Goal: Information Seeking & Learning: Learn about a topic

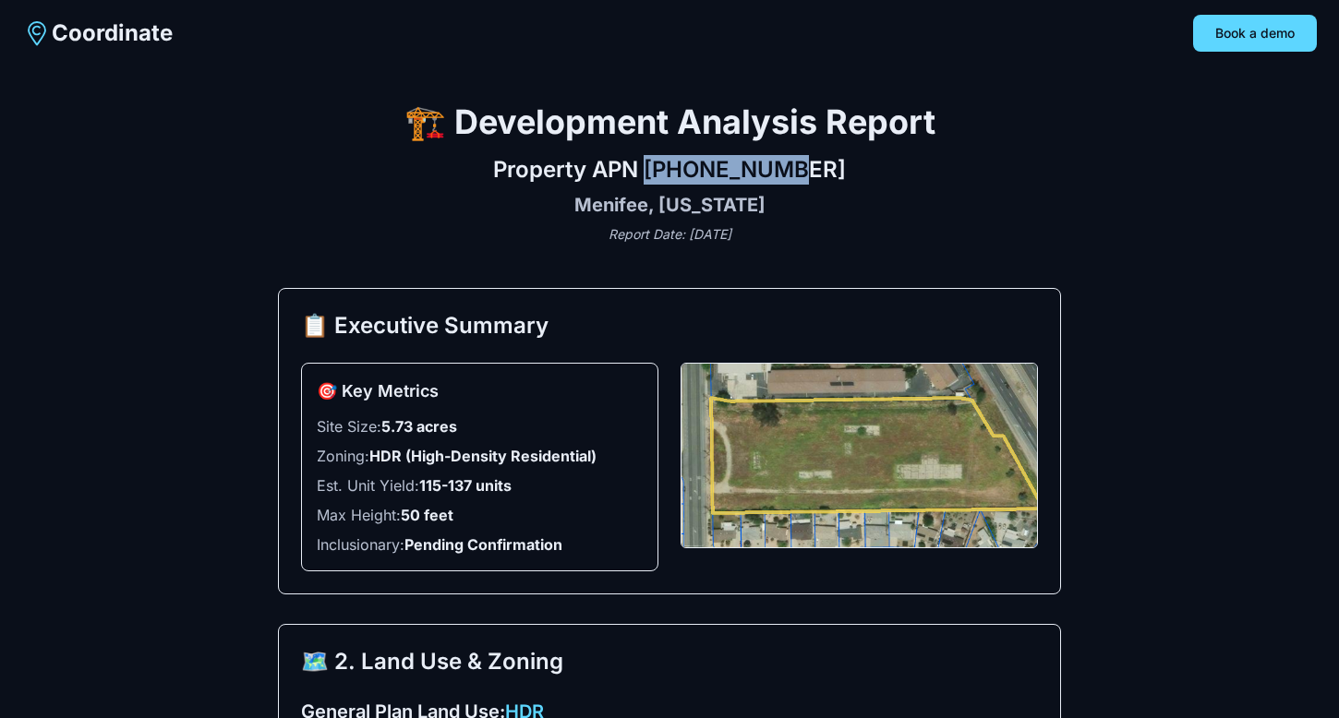
drag, startPoint x: 836, startPoint y: 176, endPoint x: 675, endPoint y: 176, distance: 161.5
click at [675, 176] on h2 "Property APN 336-060-019" at bounding box center [669, 170] width 783 height 30
click at [378, 223] on div "Property APN 336-060-019 Menifee, California Report Date: August 26, 2025" at bounding box center [669, 199] width 783 height 89
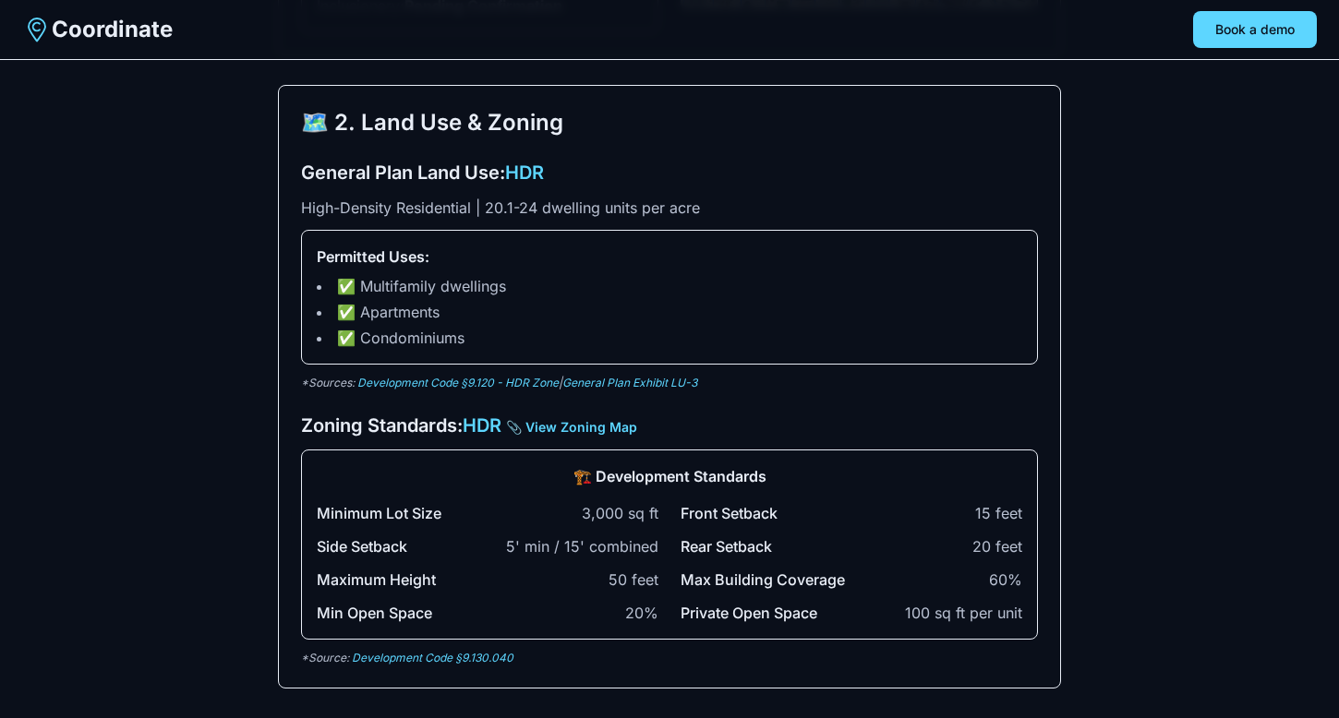
scroll to position [540, 0]
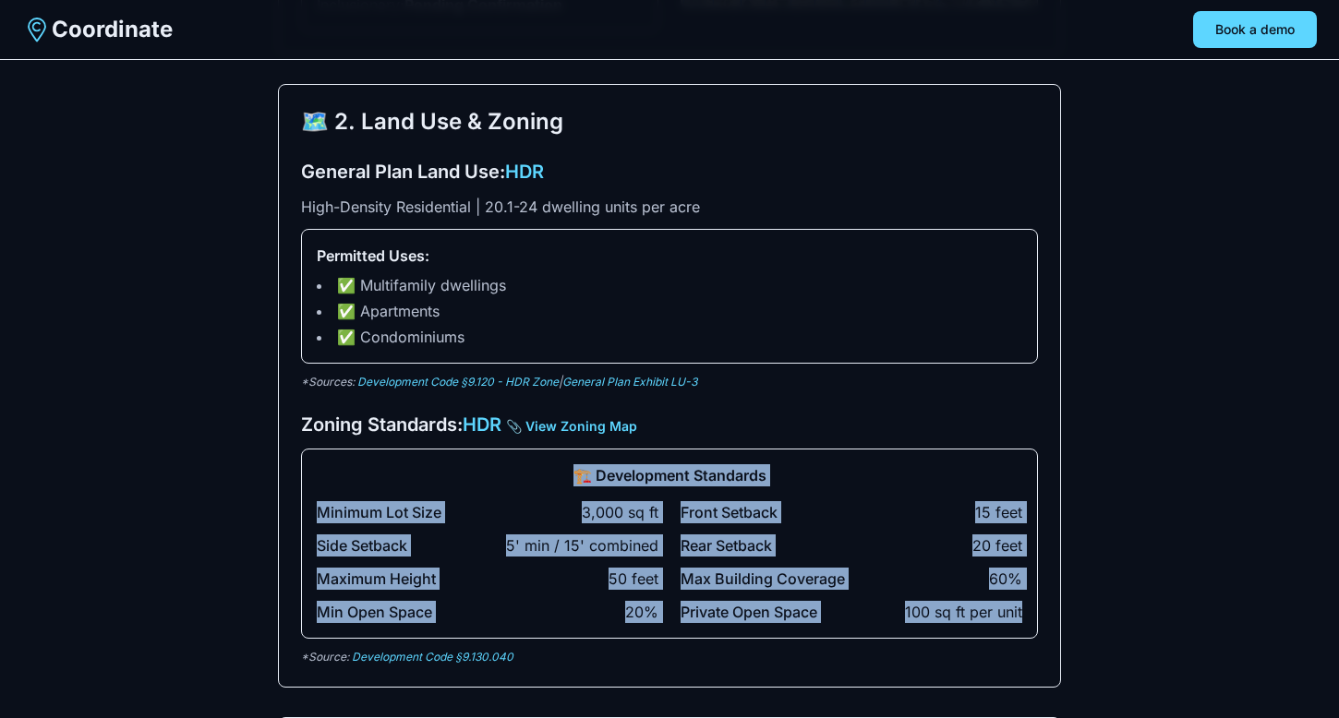
drag, startPoint x: 569, startPoint y: 475, endPoint x: 1023, endPoint y: 628, distance: 479.0
click at [1023, 628] on div "🏗️ Development Standards Minimum Lot Size 3,000 sq ft Front Setback 15 feet Sid…" at bounding box center [669, 544] width 737 height 190
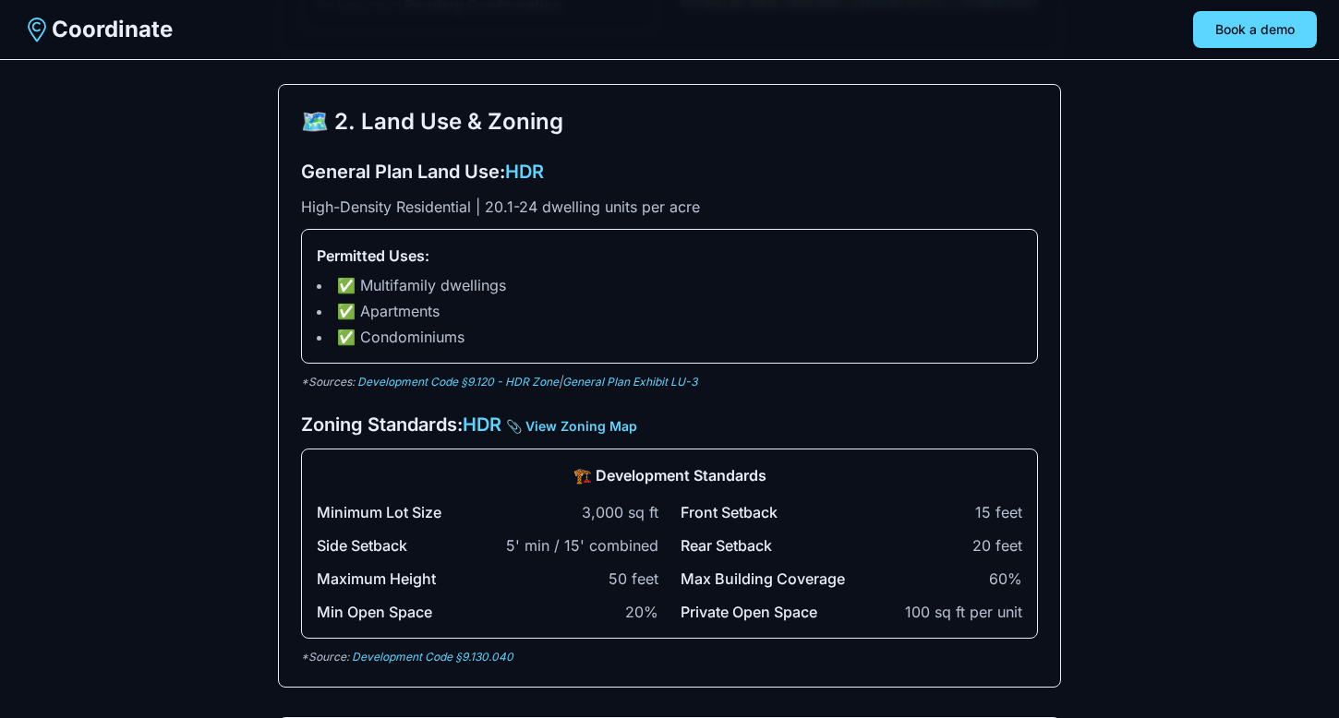
click at [883, 558] on div "Minimum Lot Size 3,000 sq ft Front Setback 15 feet Side Setback 5' min / 15' co…" at bounding box center [669, 562] width 705 height 122
click at [474, 654] on link "Development Code §9.130.040" at bounding box center [433, 657] width 162 height 14
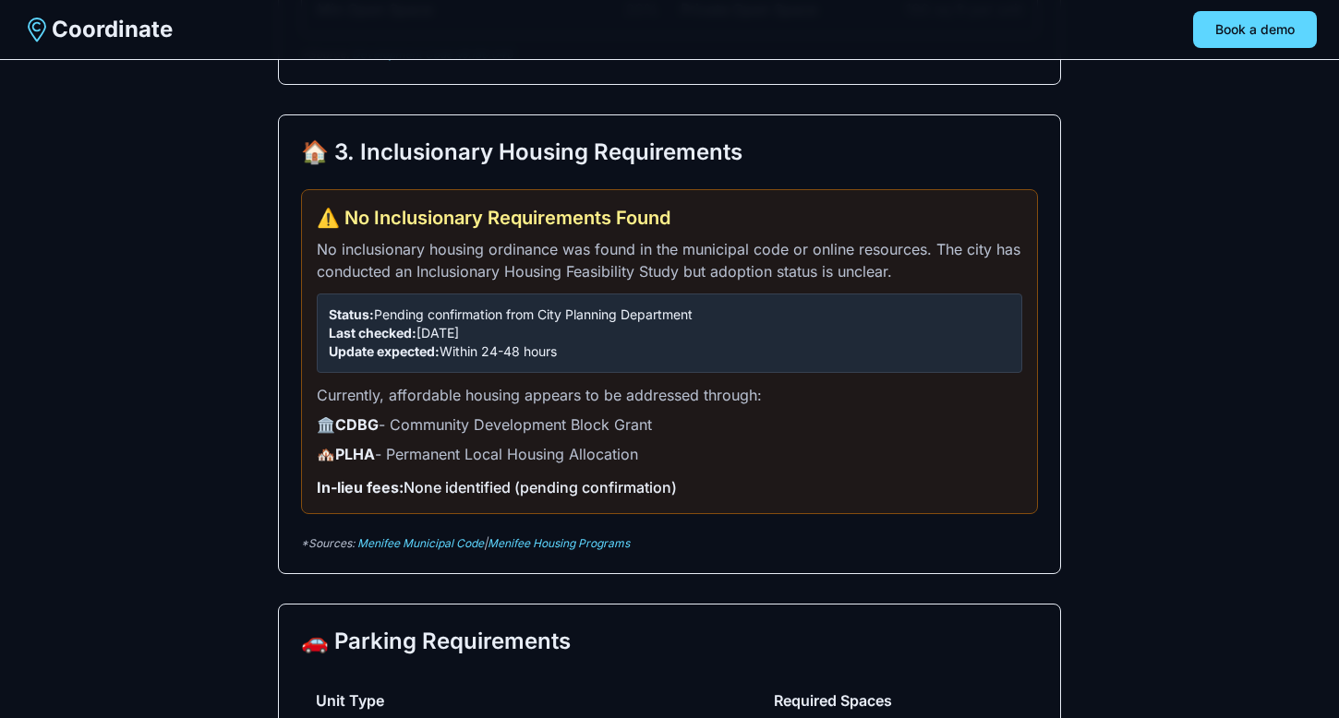
scroll to position [1146, 0]
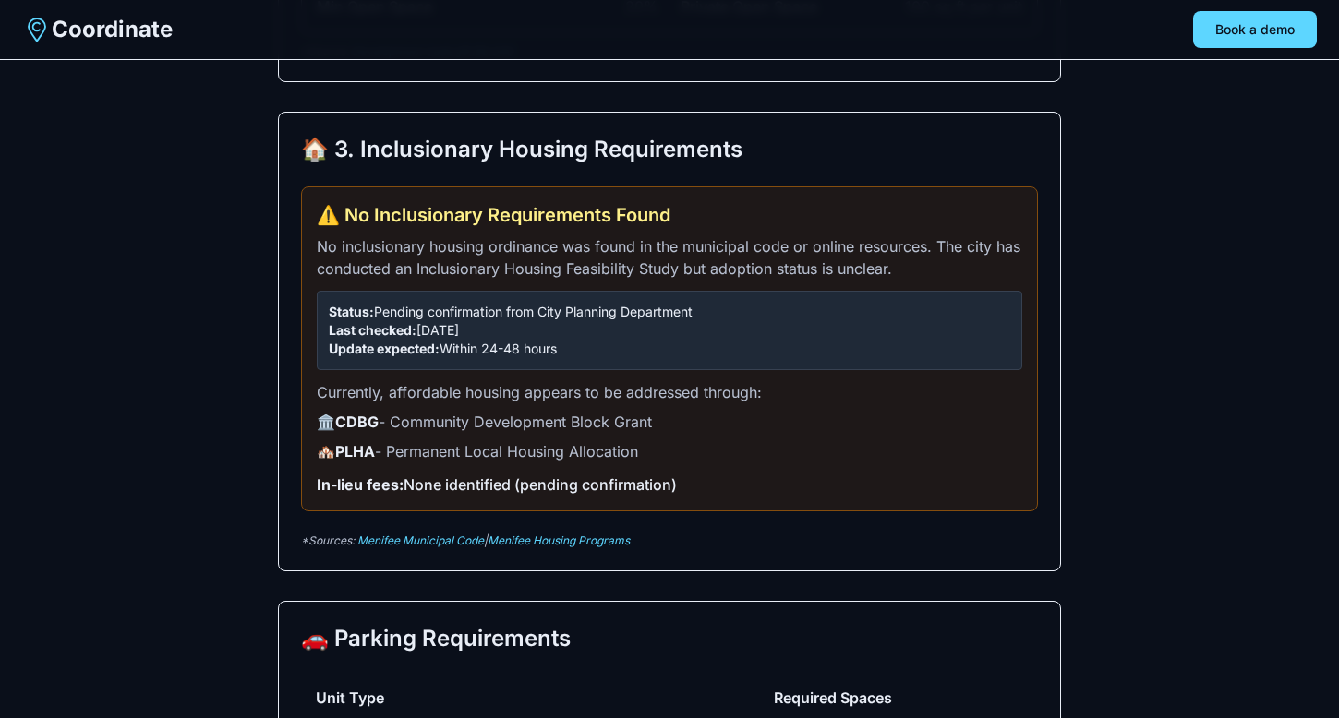
drag, startPoint x: 746, startPoint y: 151, endPoint x: 297, endPoint y: 167, distance: 448.9
click at [297, 167] on div "🏠 3. Inclusionary Housing Requirements ⚠️ No Inclusionary Requirements Found No…" at bounding box center [669, 342] width 783 height 460
click at [322, 178] on div "🏠 3. Inclusionary Housing Requirements ⚠️ No Inclusionary Requirements Found No…" at bounding box center [669, 342] width 783 height 460
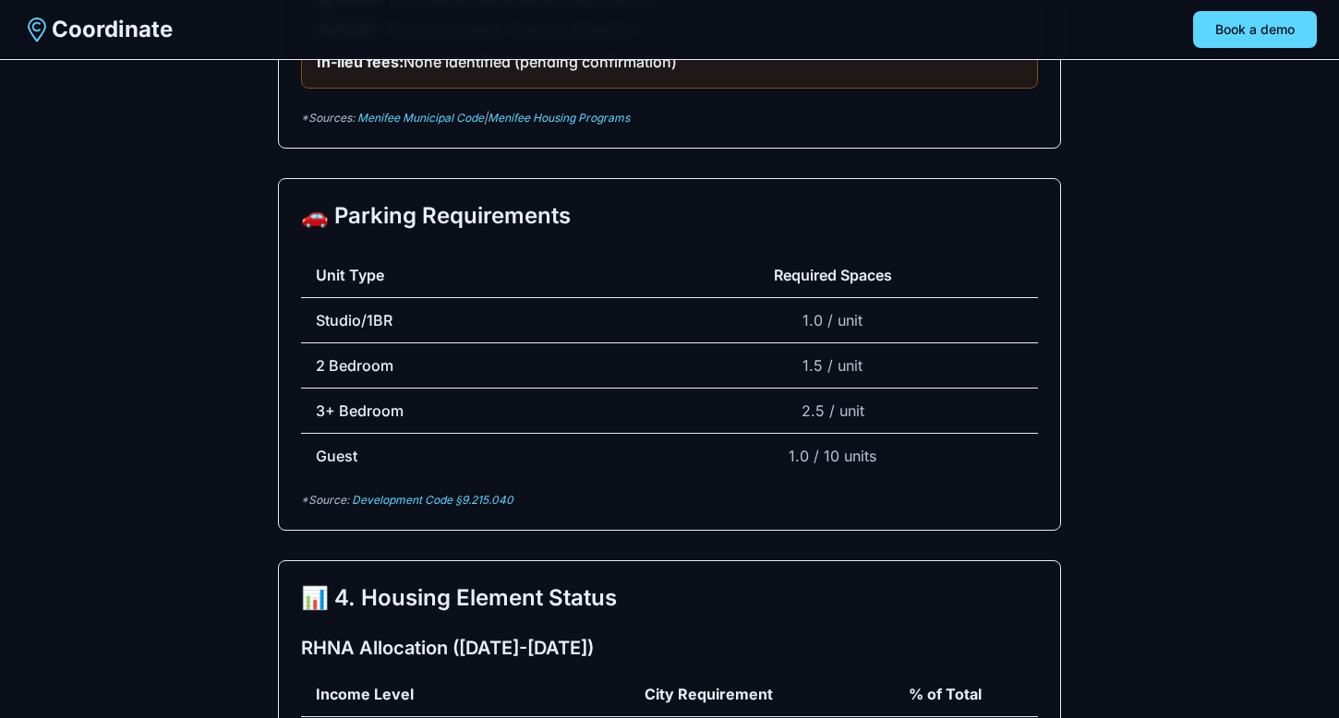
scroll to position [1571, 0]
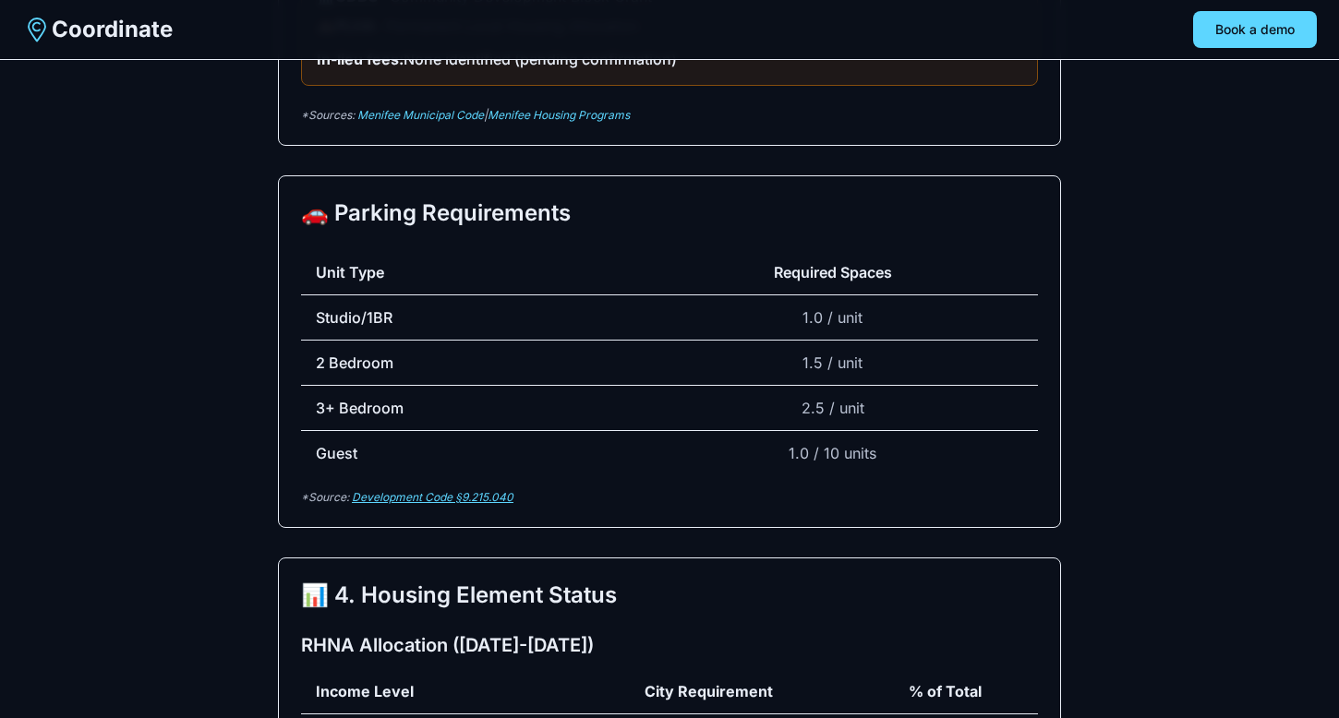
click at [435, 495] on link "Development Code §9.215.040" at bounding box center [433, 497] width 162 height 14
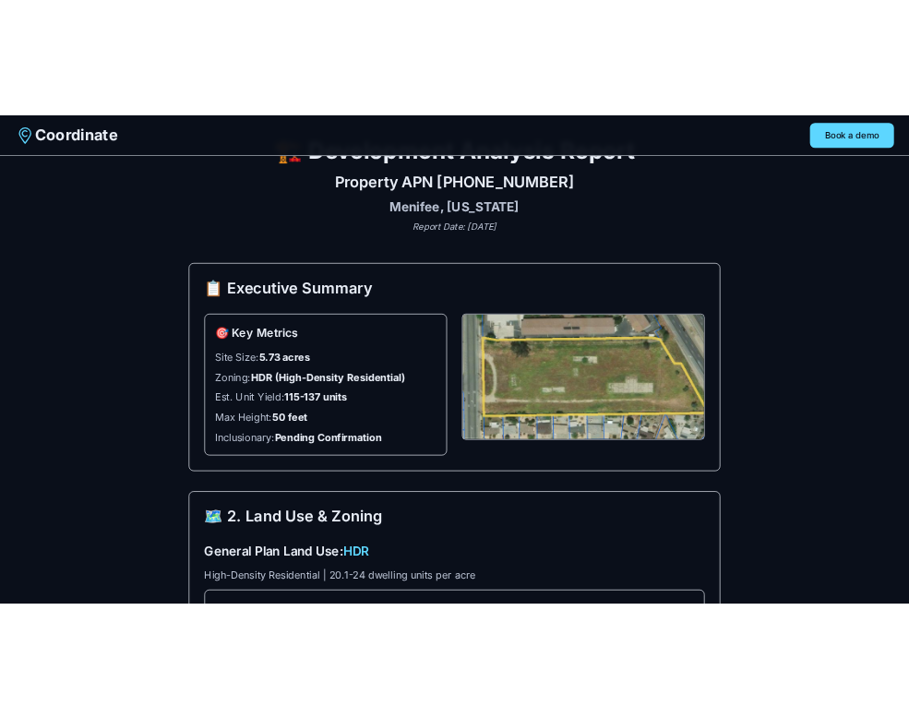
scroll to position [0, 0]
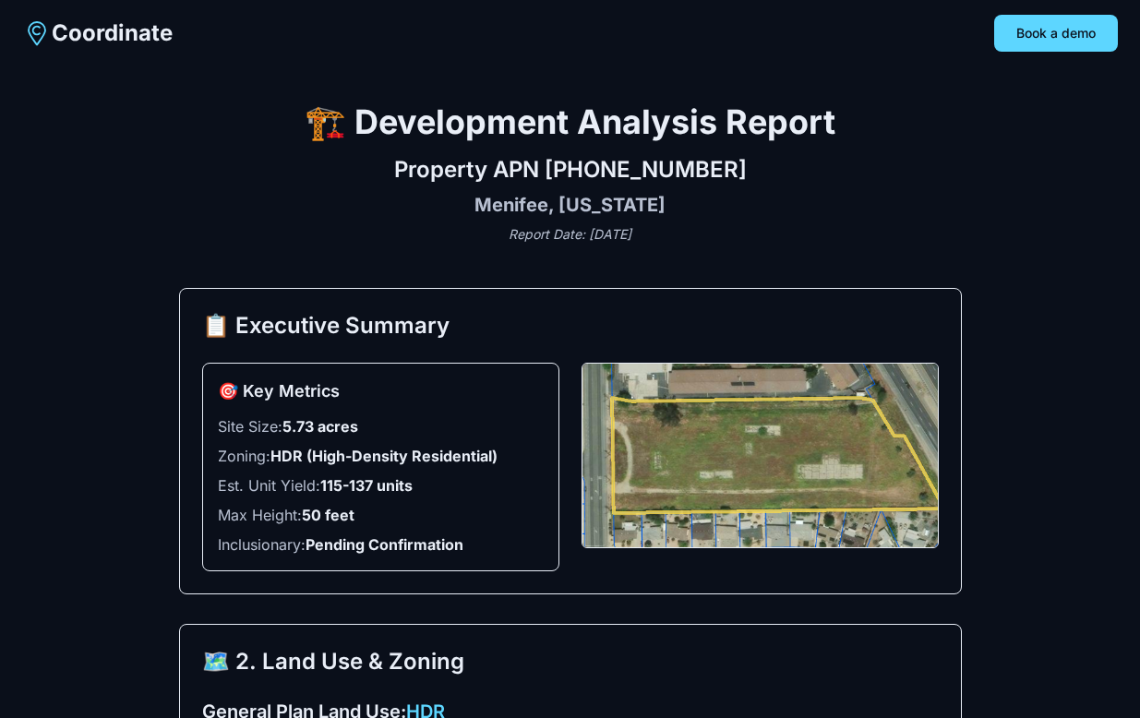
click at [193, 219] on div "Property APN 336-060-019 Menifee, California Report Date: August 26, 2025" at bounding box center [570, 199] width 783 height 89
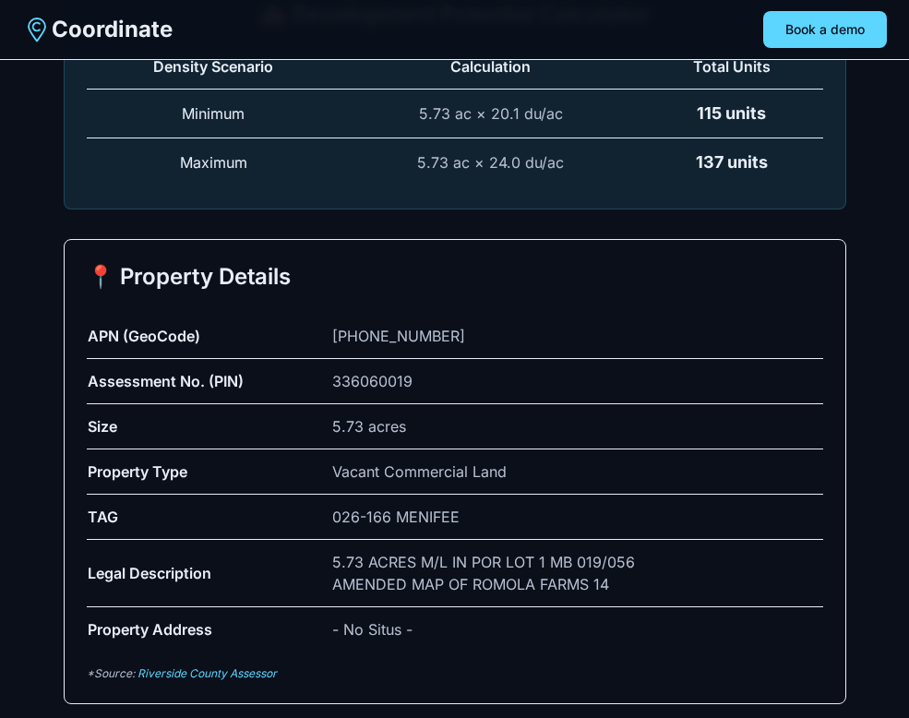
scroll to position [2962, 0]
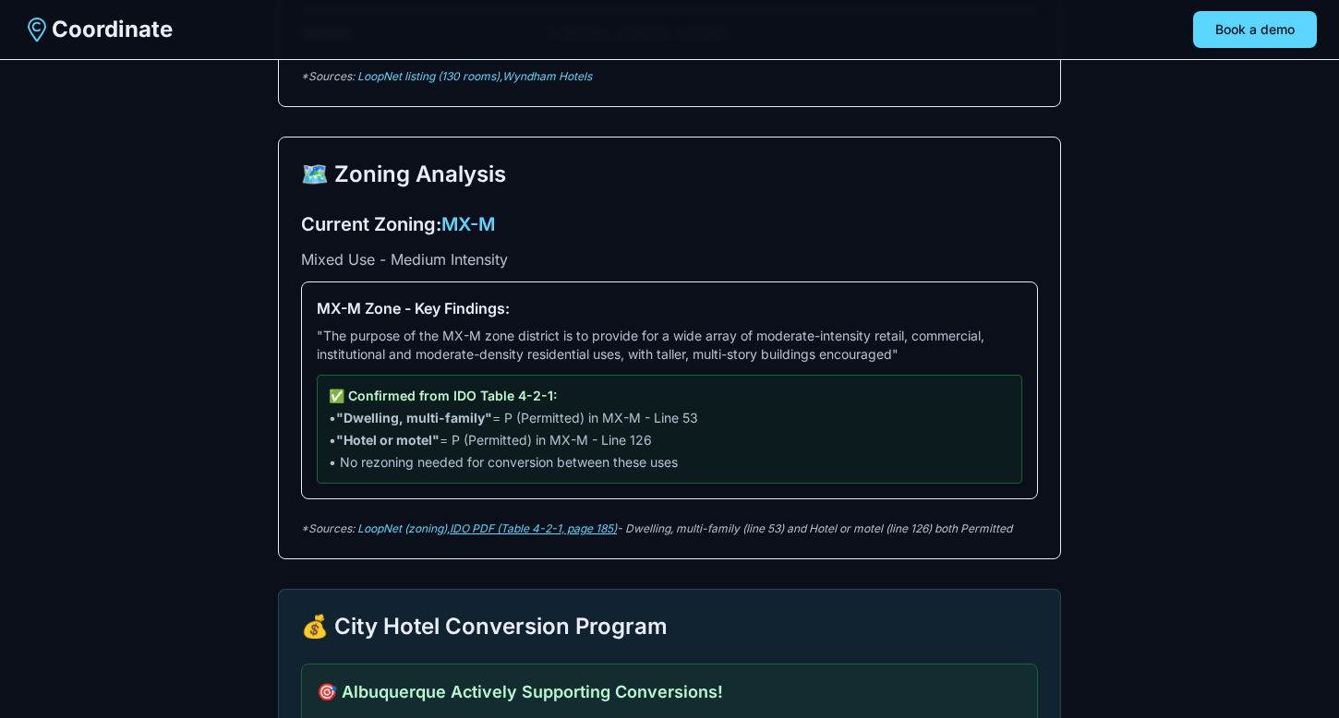
scroll to position [1111, 0]
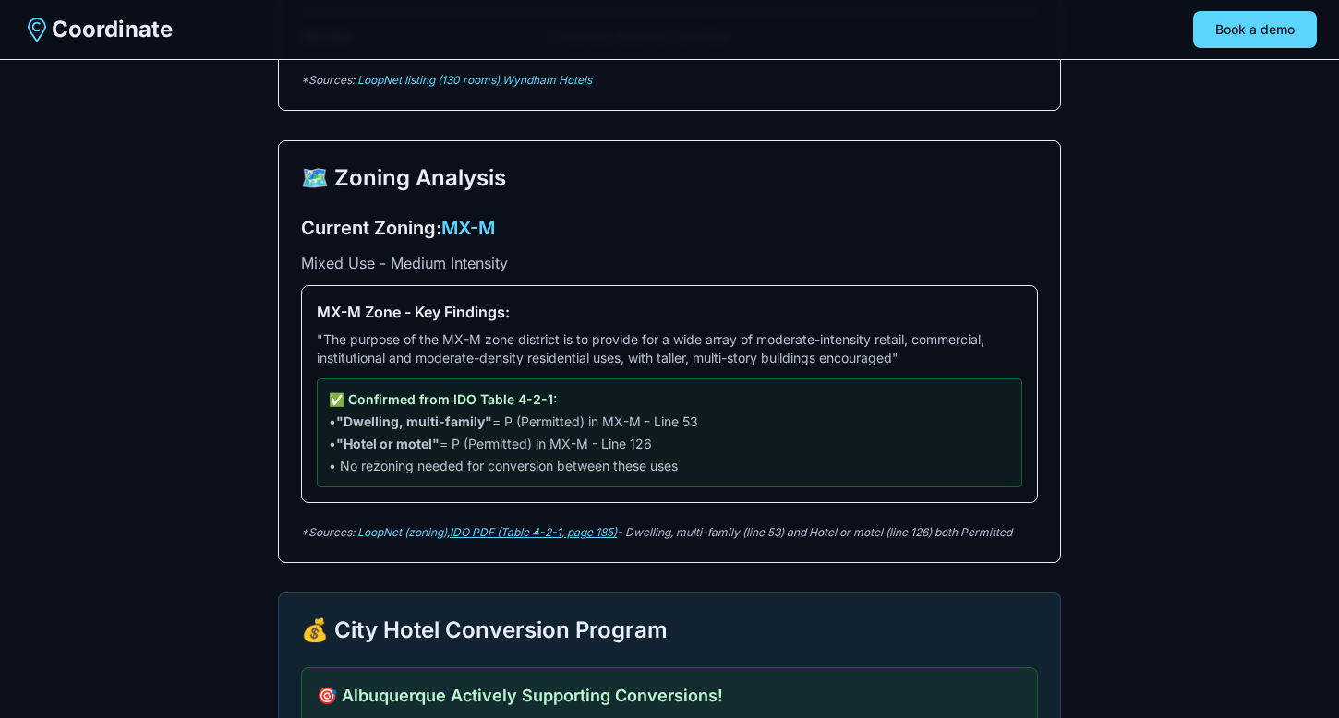
click at [527, 538] on link "IDO PDF (Table 4-2-1, page 185)" at bounding box center [533, 532] width 167 height 14
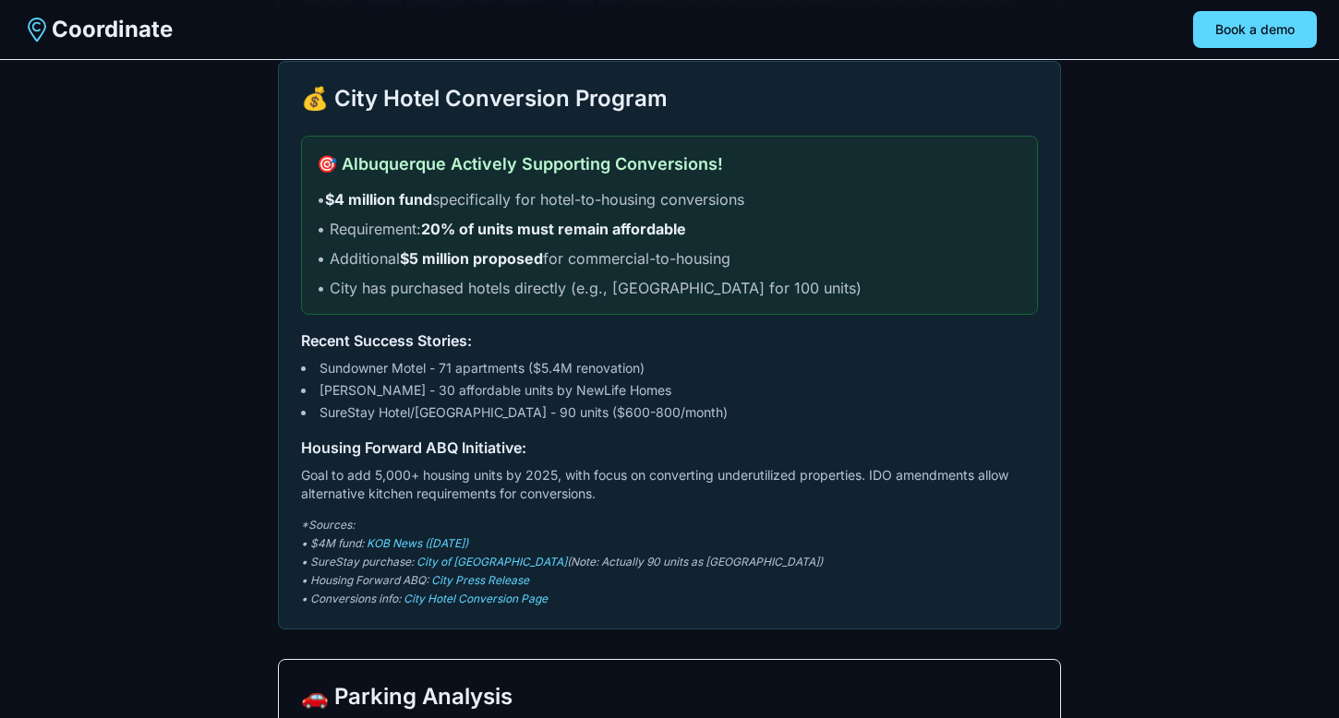
scroll to position [1638, 0]
